Goal: Information Seeking & Learning: Learn about a topic

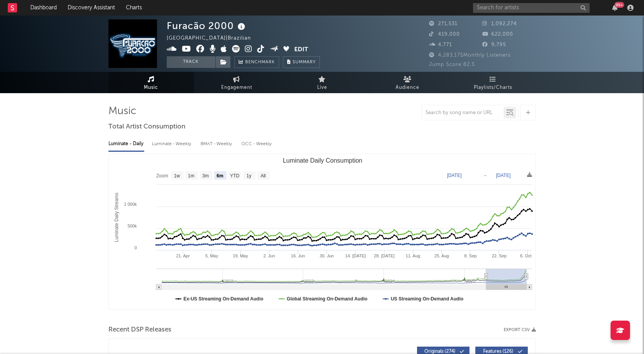
select select "6m"
click at [538, 7] on input "text" at bounding box center [531, 8] width 117 height 10
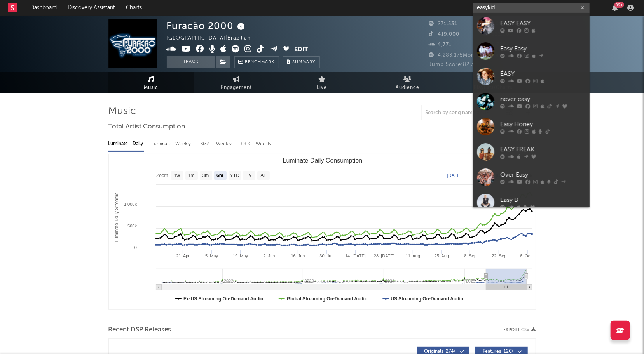
click at [488, 7] on input "easykid" at bounding box center [531, 8] width 117 height 10
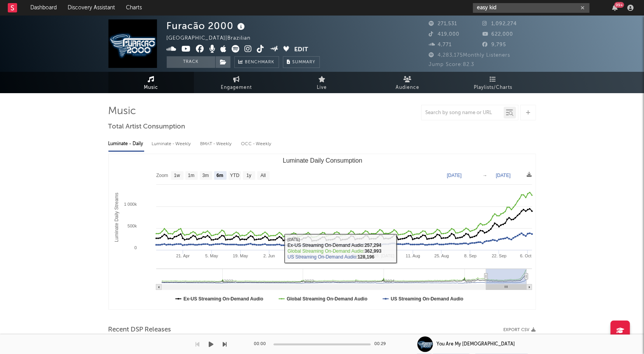
type input "easy kid"
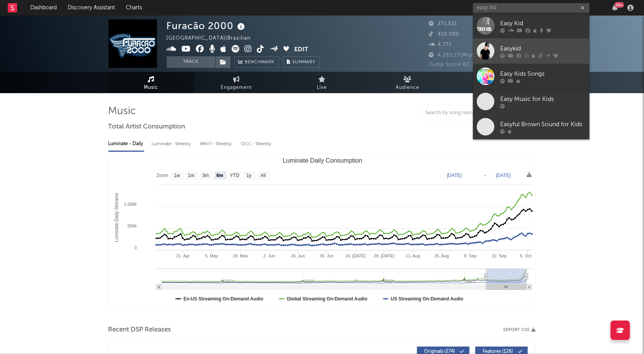
click at [486, 49] on div at bounding box center [485, 50] width 17 height 17
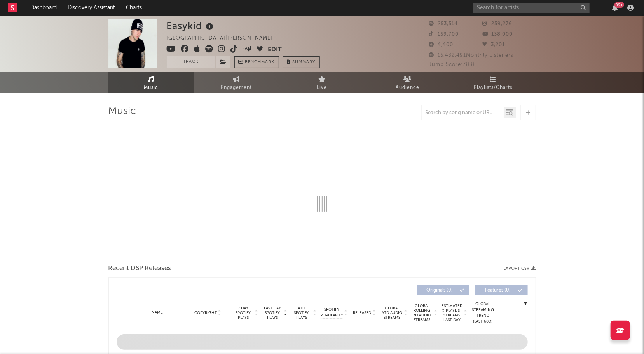
select select "6m"
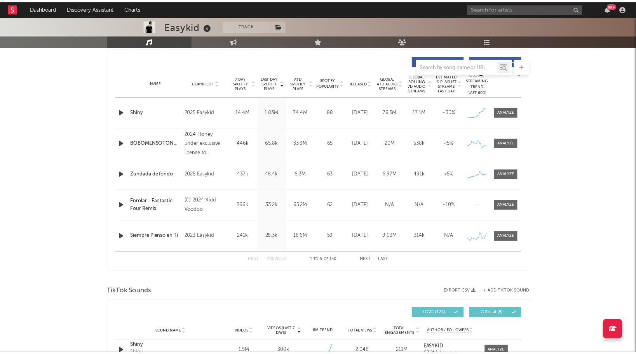
scroll to position [289, 0]
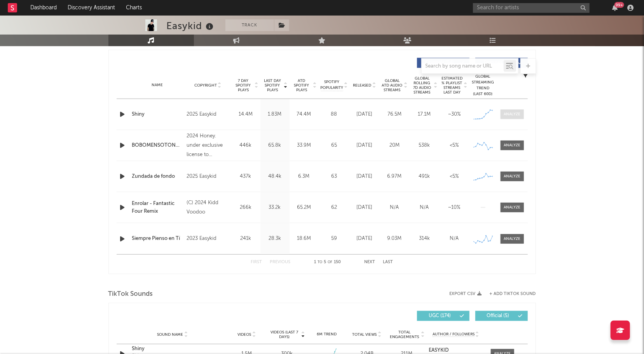
click at [518, 114] on div at bounding box center [512, 115] width 17 height 6
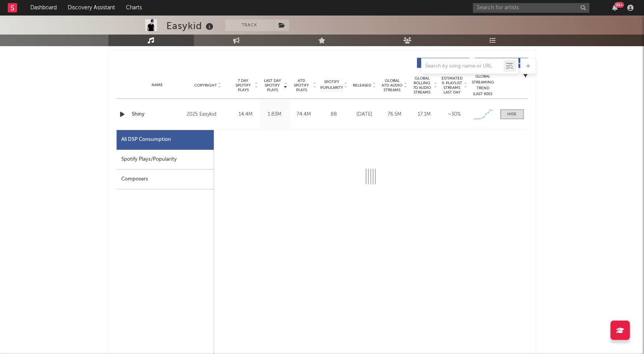
select select "1w"
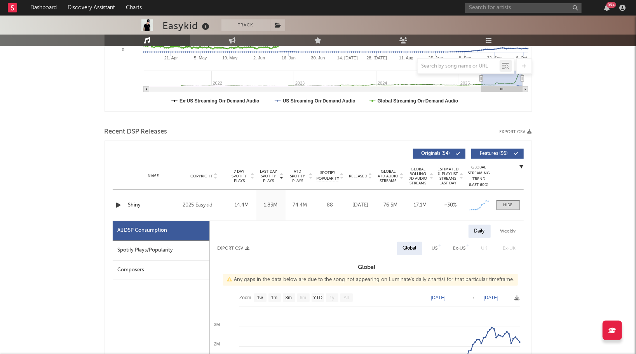
scroll to position [202, 0]
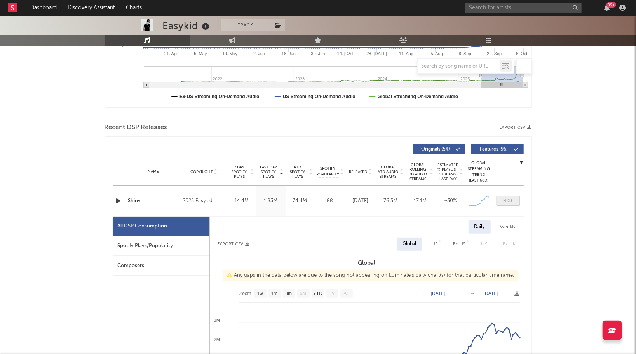
click at [504, 199] on div at bounding box center [508, 201] width 9 height 6
